Goal: Task Accomplishment & Management: Manage account settings

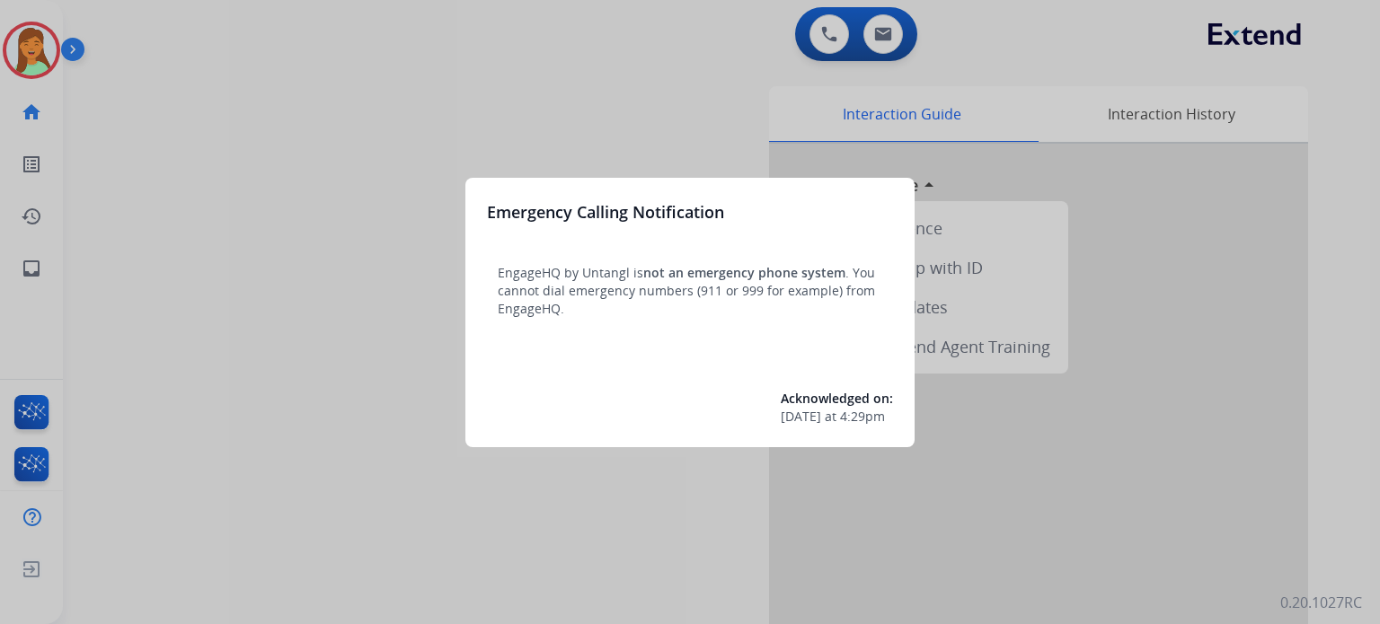
click at [266, 403] on div at bounding box center [690, 312] width 1380 height 624
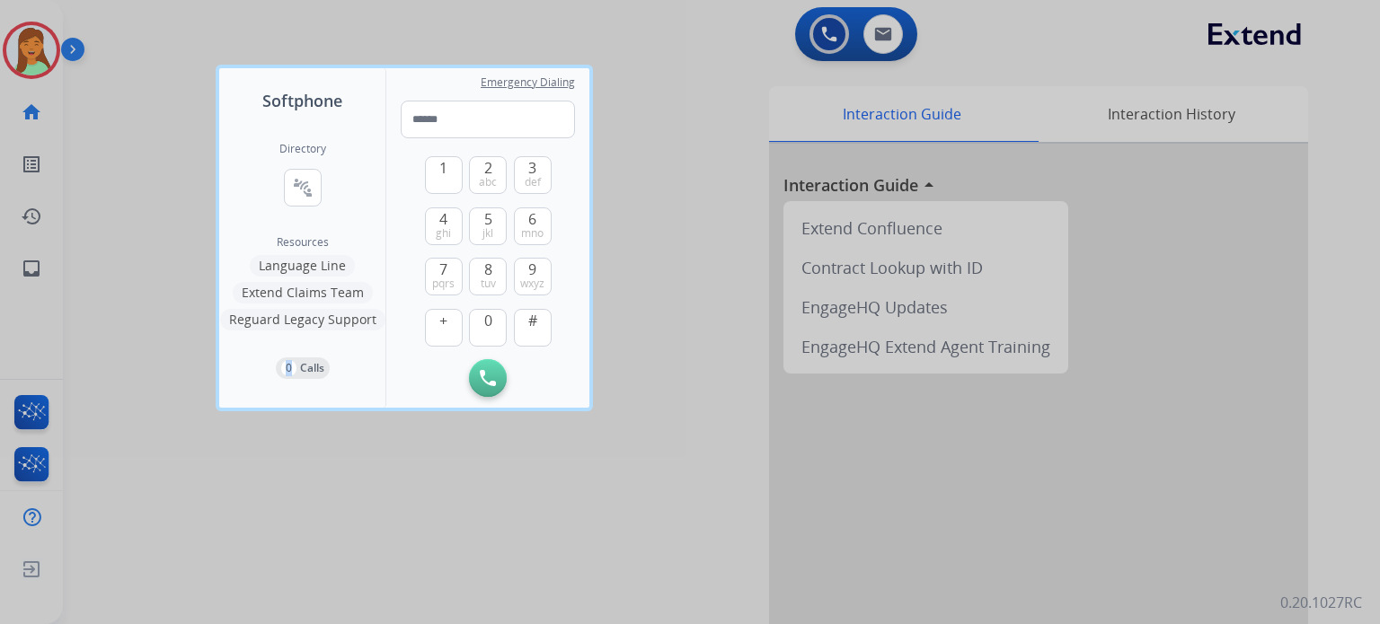
click at [266, 403] on div "Directory connect_without_contact Resource Directory Resources Language Line Ex…" at bounding box center [302, 260] width 166 height 295
click at [267, 578] on div at bounding box center [690, 312] width 1380 height 624
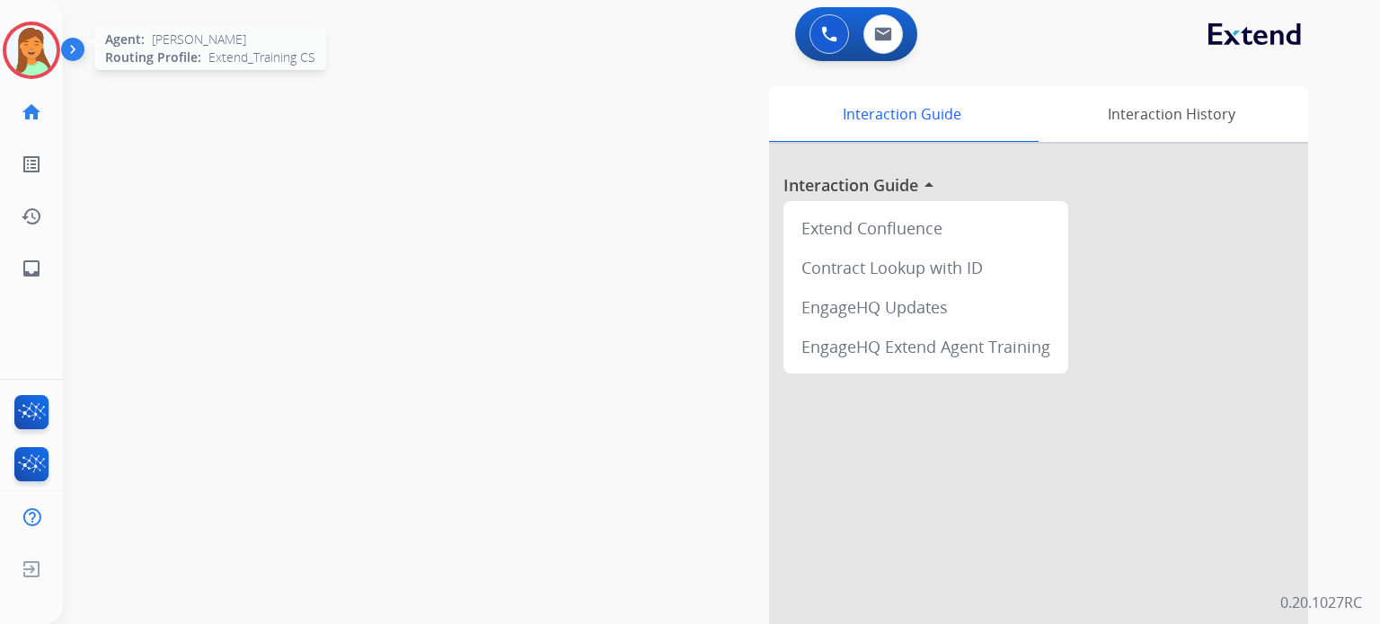
click at [36, 46] on img at bounding box center [31, 50] width 50 height 50
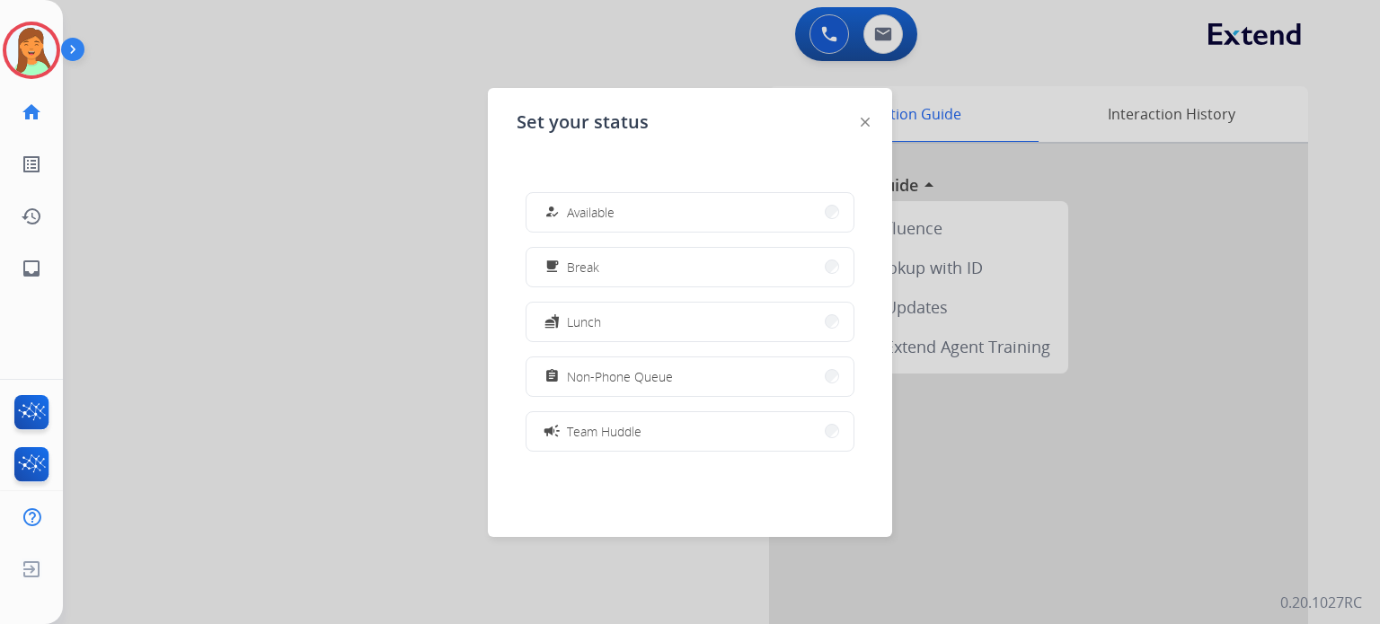
click at [725, 384] on button "assignment Non-Phone Queue" at bounding box center [690, 377] width 327 height 39
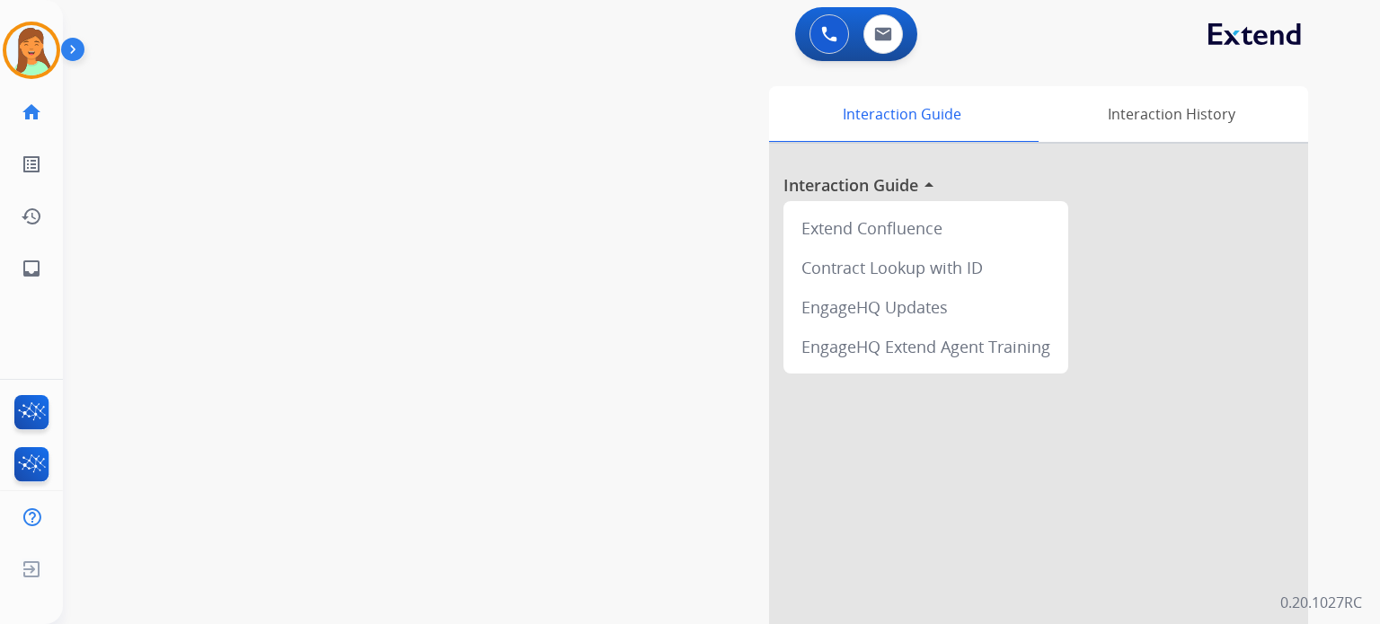
click at [363, 558] on div "swap_horiz Break voice bridge close_fullscreen Connect 3-Way Call merge_type Se…" at bounding box center [700, 439] width 1274 height 749
click at [38, 410] on img at bounding box center [32, 415] width 42 height 41
